Goal: Information Seeking & Learning: Learn about a topic

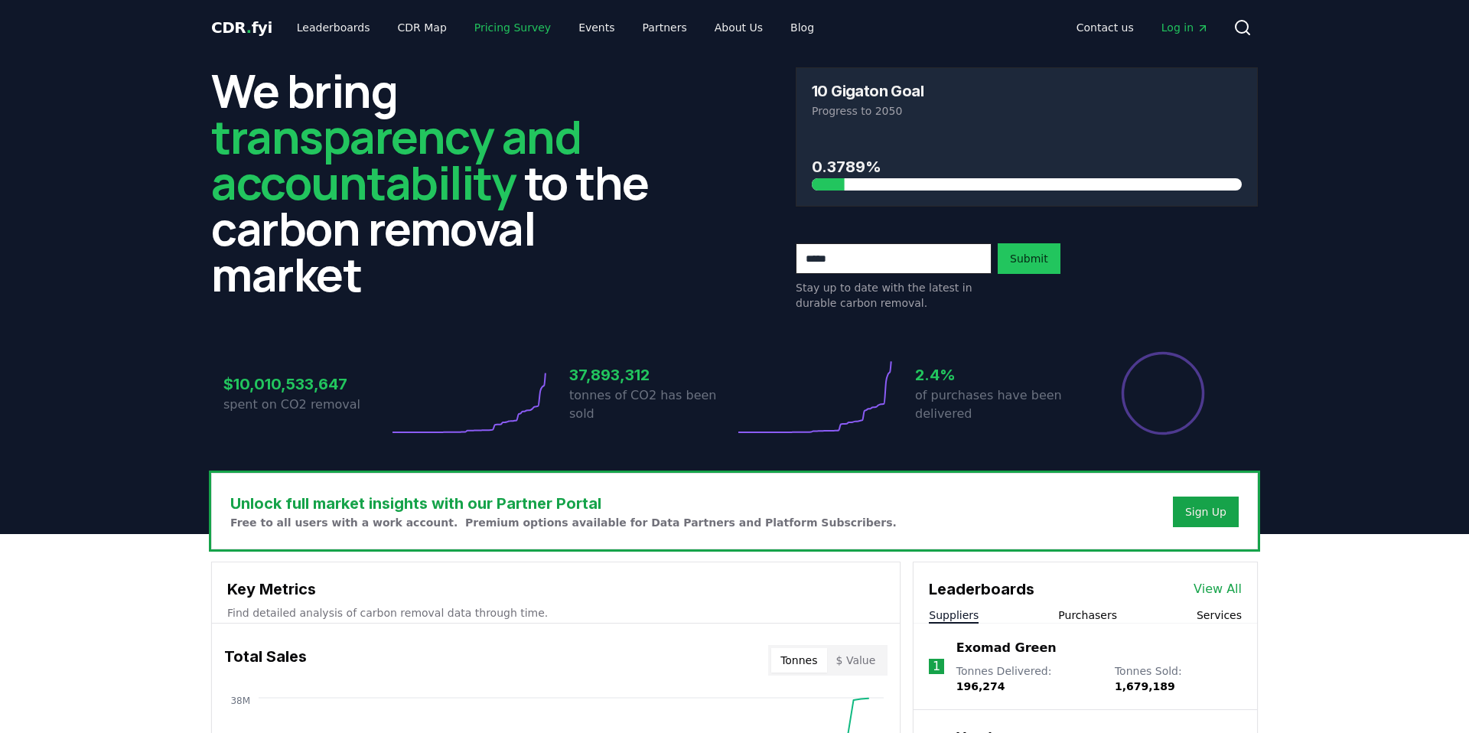
click at [475, 31] on link "Pricing Survey" at bounding box center [512, 28] width 101 height 28
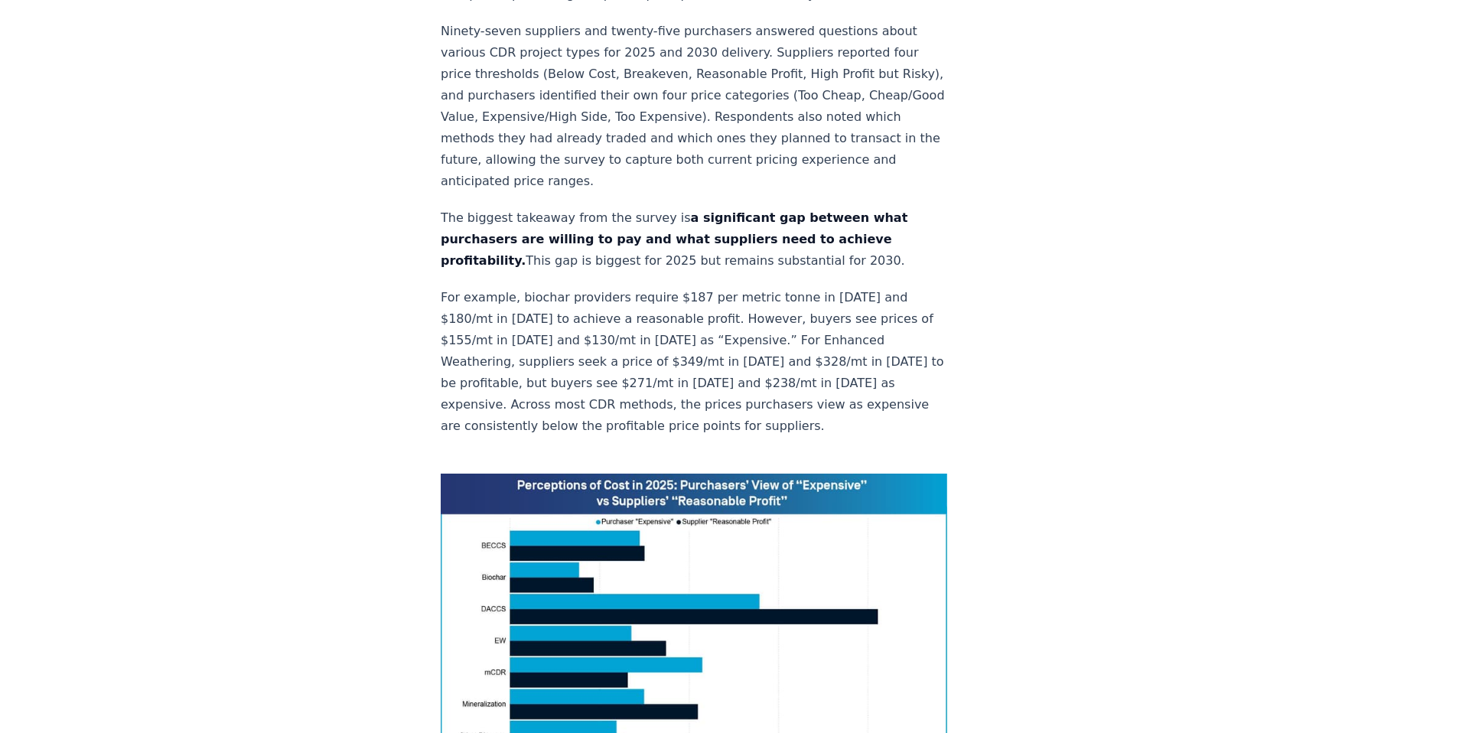
scroll to position [854, 0]
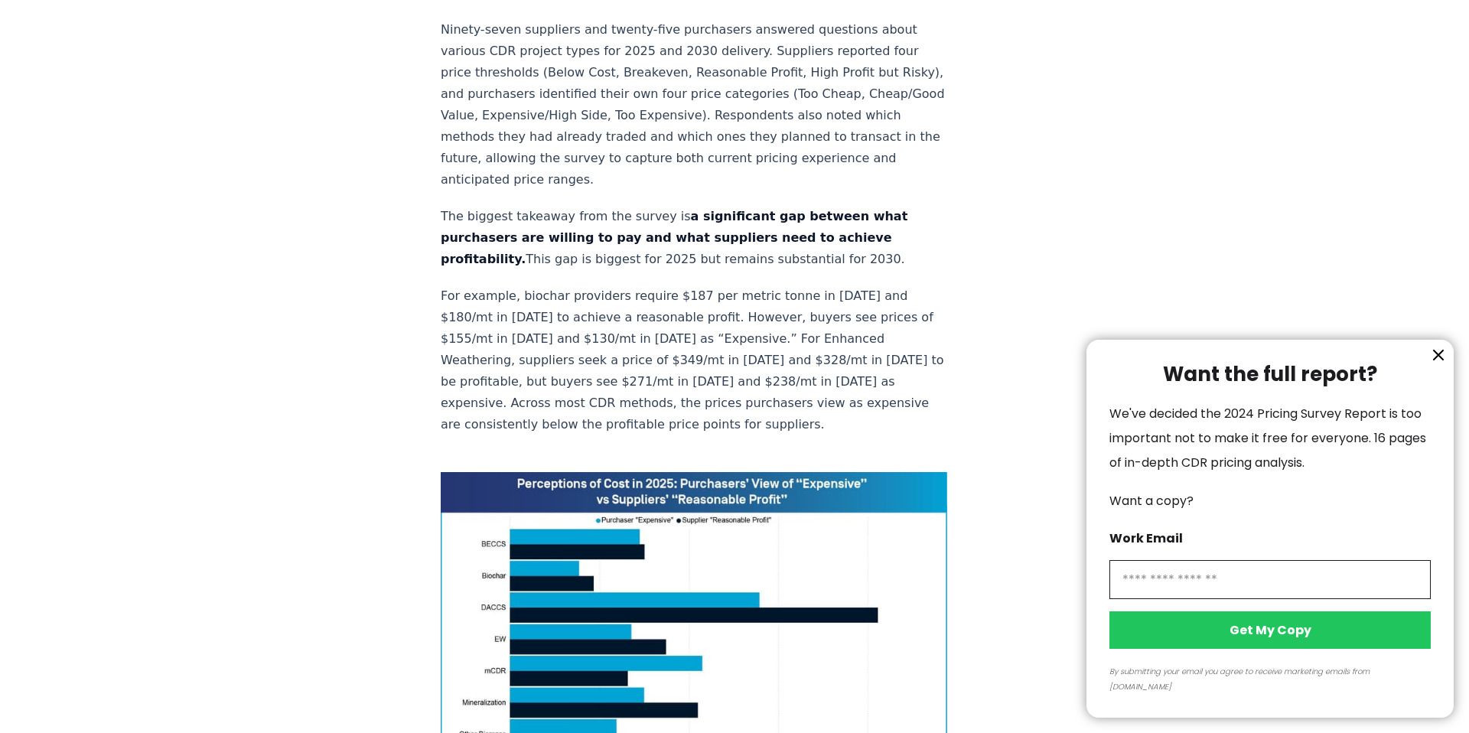
click at [574, 397] on div at bounding box center [734, 366] width 1469 height 733
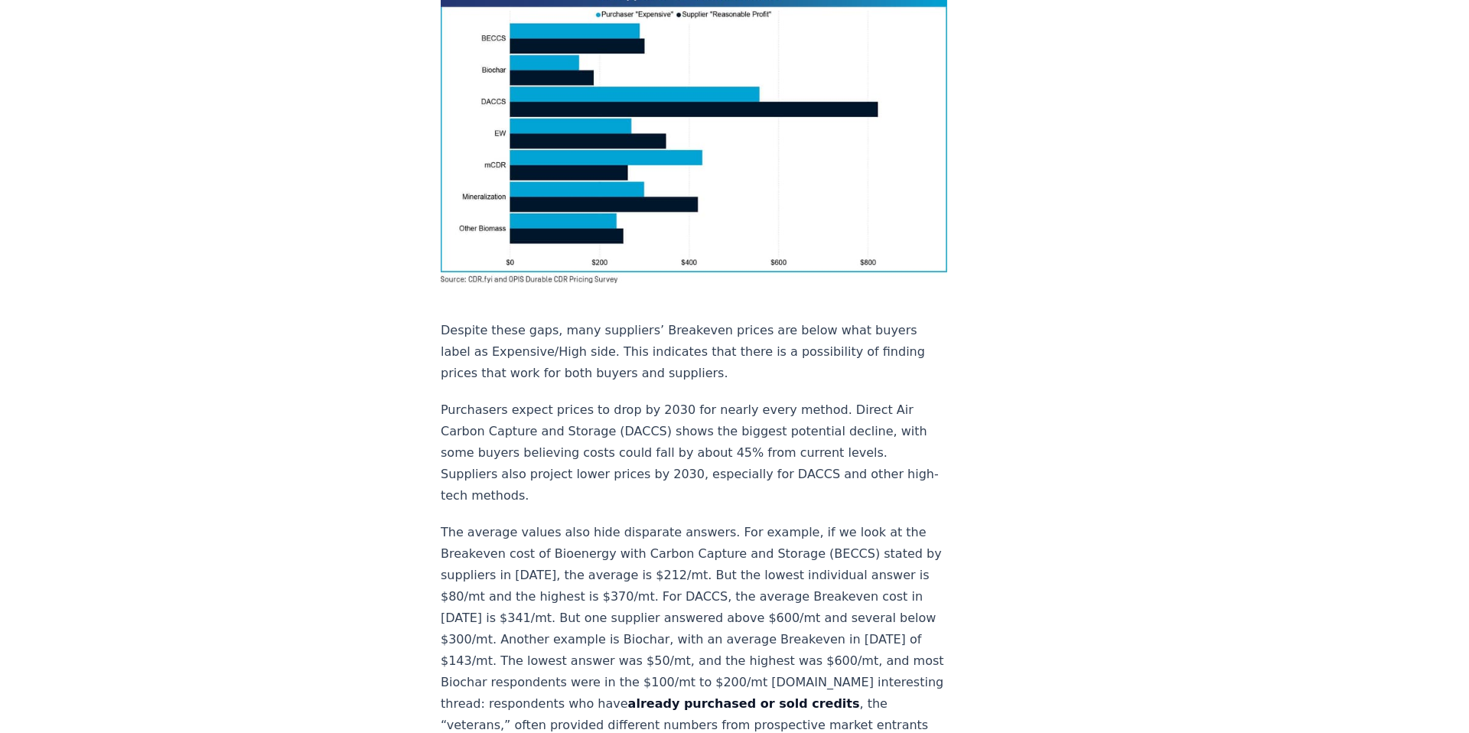
scroll to position [1367, 0]
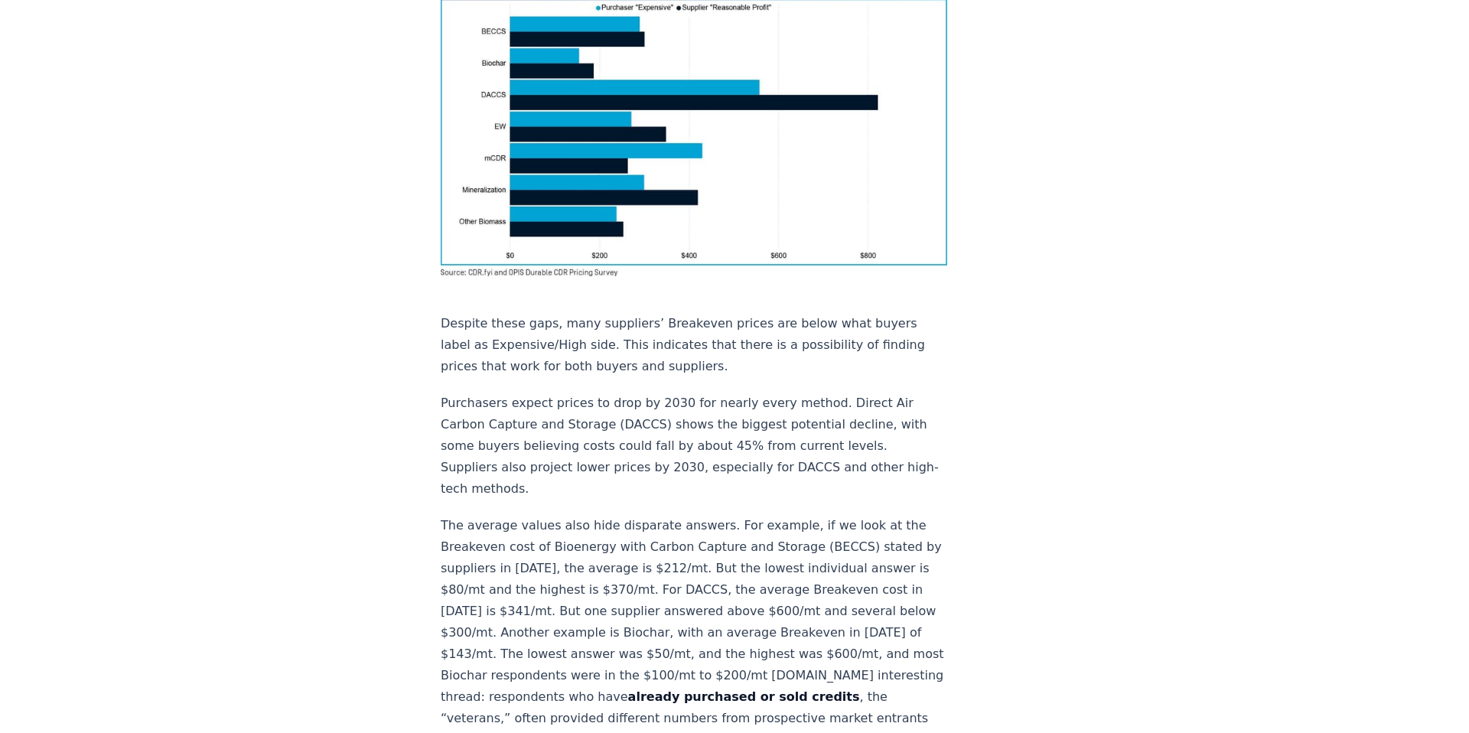
click at [574, 515] on p "The average values also hide disparate answers. For example, if we look at the …" at bounding box center [694, 686] width 506 height 343
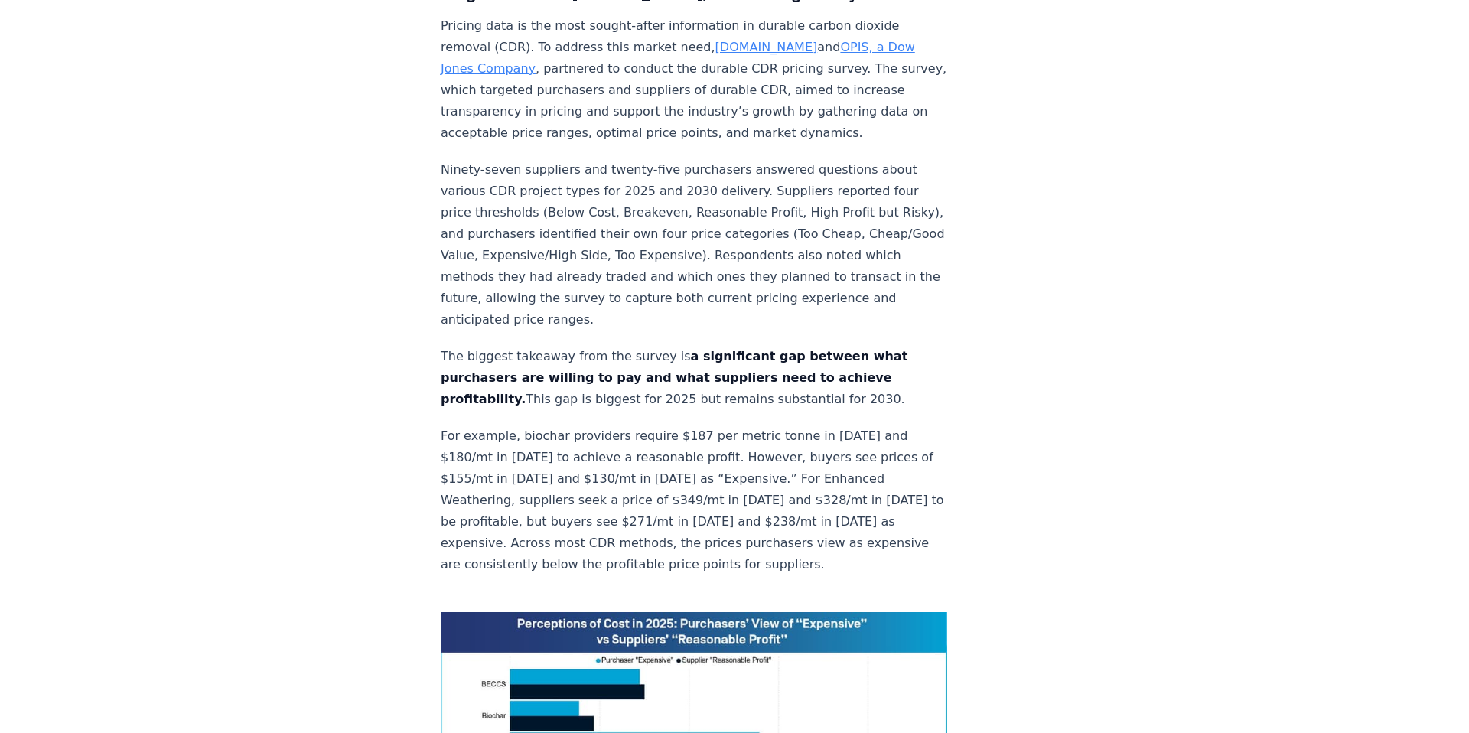
scroll to position [0, 0]
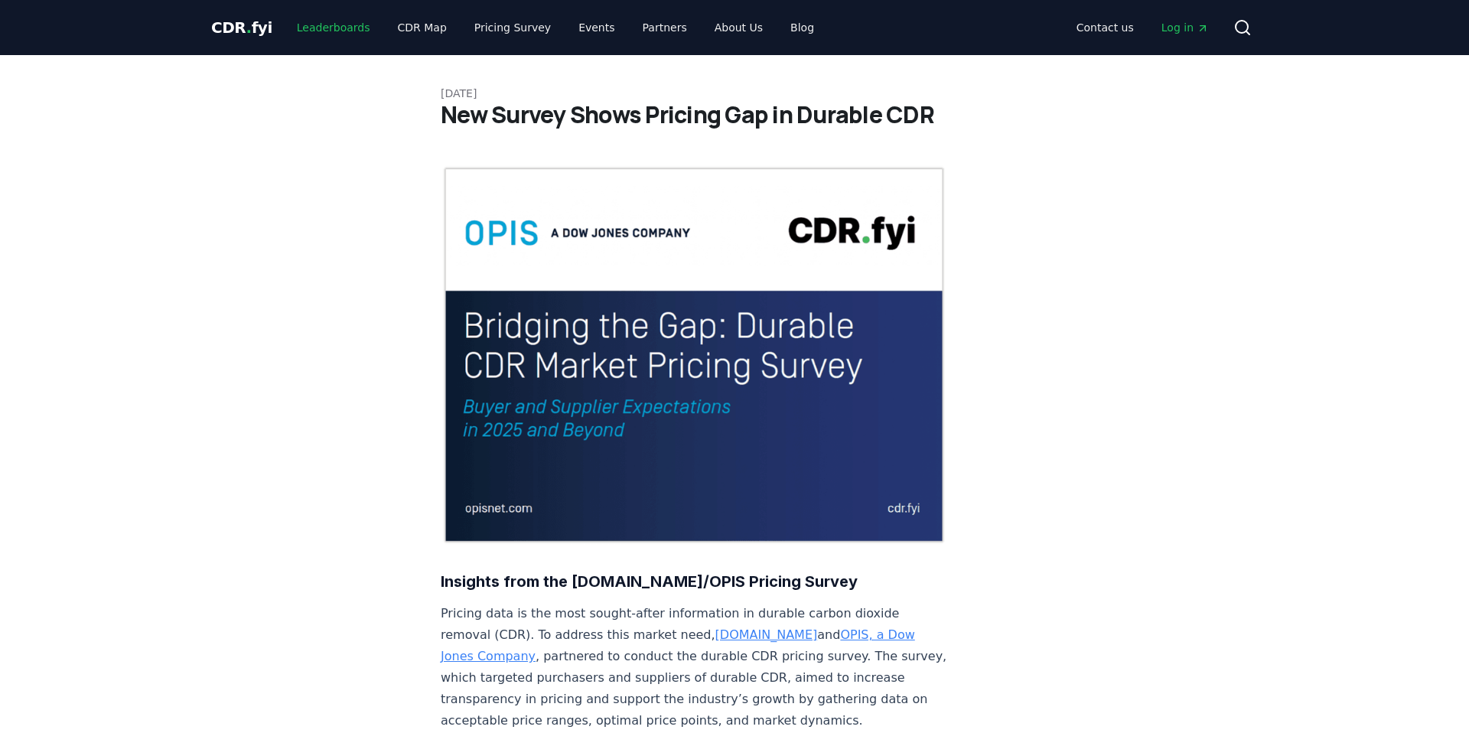
click at [332, 32] on link "Leaderboards" at bounding box center [334, 28] width 98 height 28
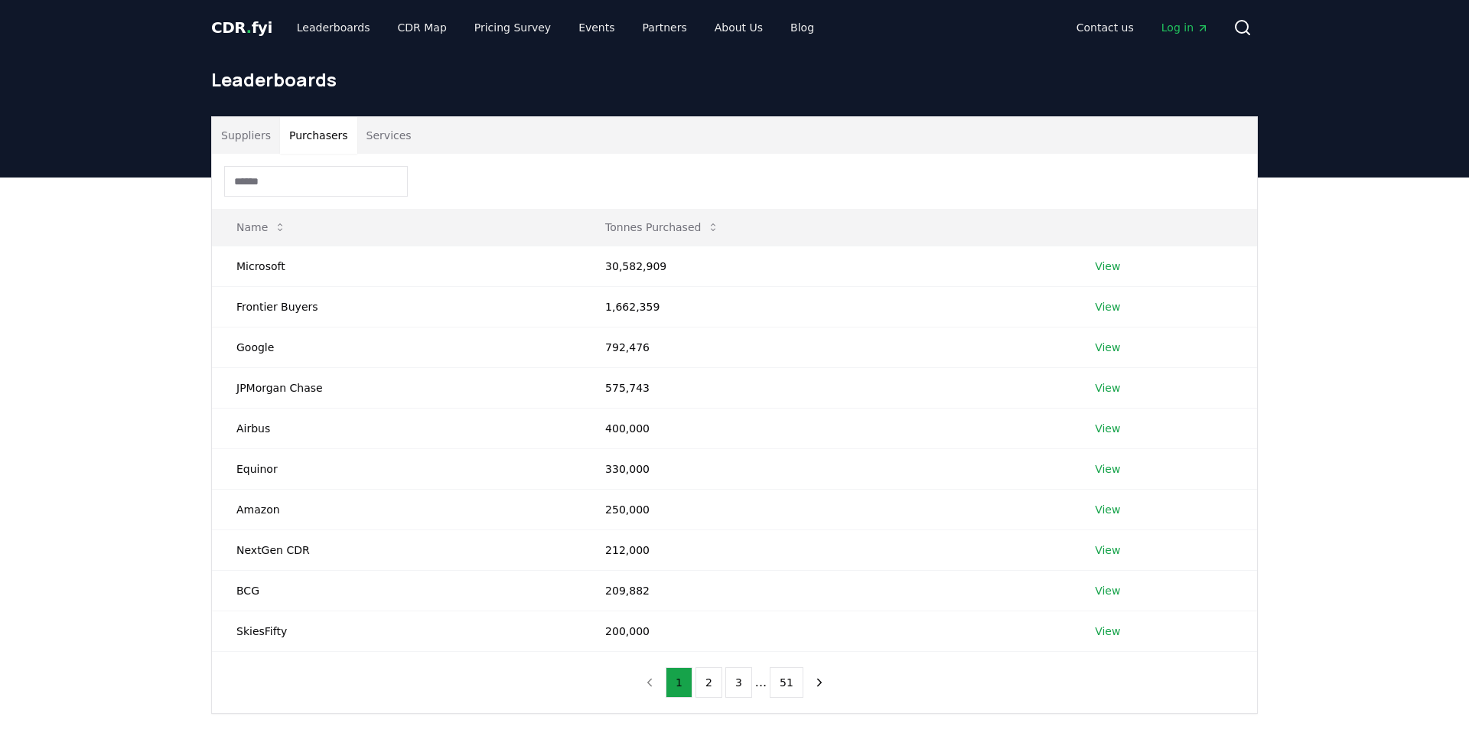
click at [339, 141] on button "Purchasers" at bounding box center [318, 135] width 77 height 37
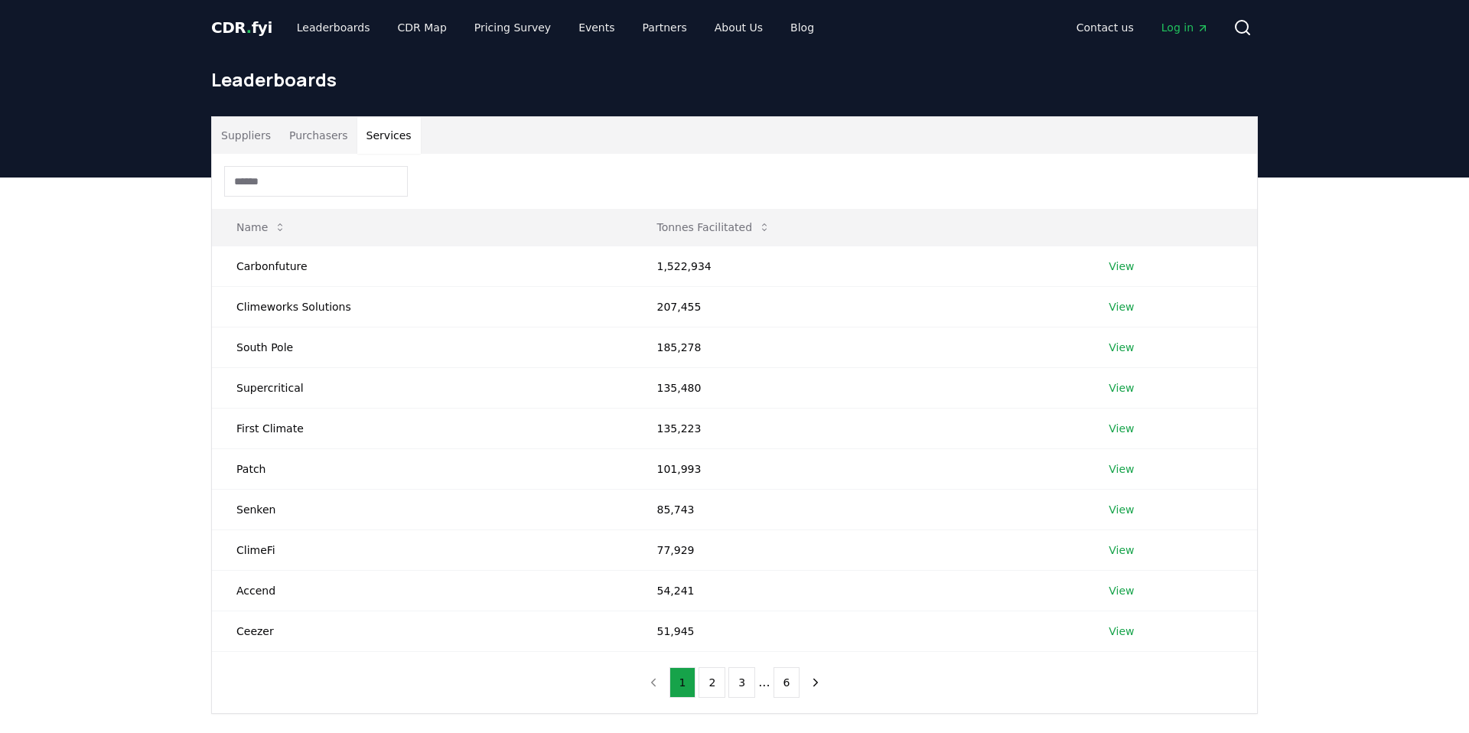
click at [379, 130] on button "Services" at bounding box center [388, 135] width 63 height 37
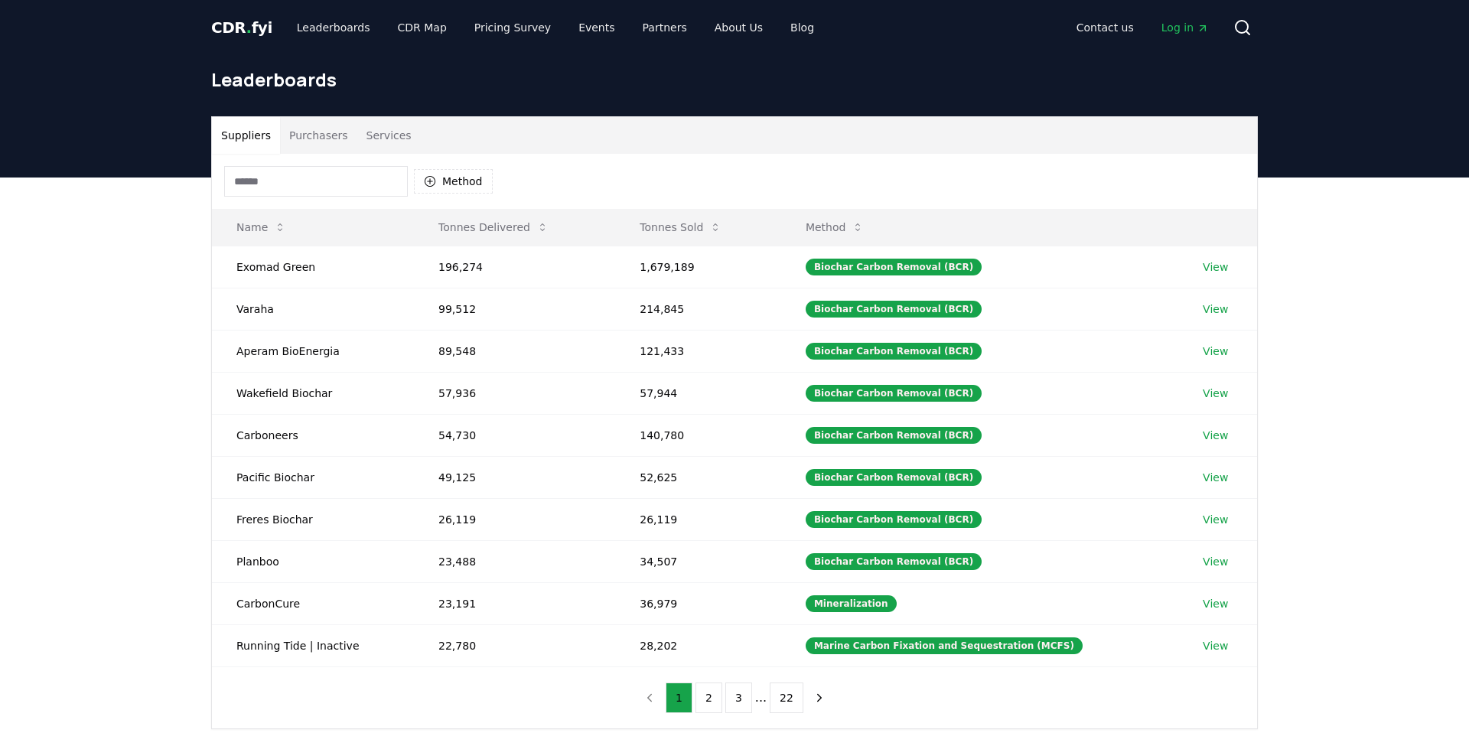
click at [268, 145] on button "Suppliers" at bounding box center [246, 135] width 68 height 37
